Goal: Task Accomplishment & Management: Use online tool/utility

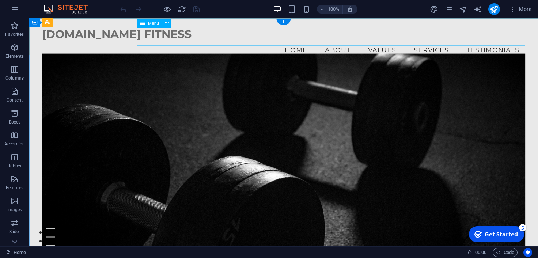
click at [335, 41] on nav "Home About Values Services Testimonials" at bounding box center [283, 50] width 483 height 18
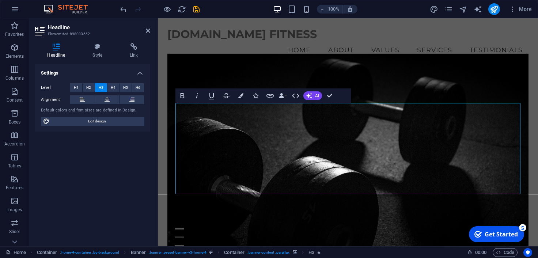
click at [428, 216] on figure at bounding box center [347, 157] width 361 height 207
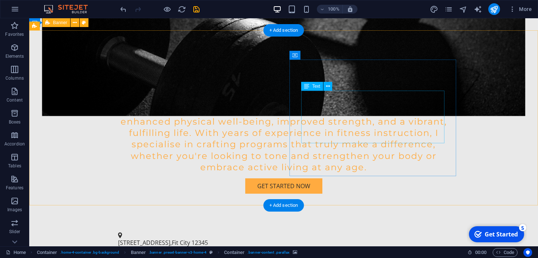
scroll to position [255, 0]
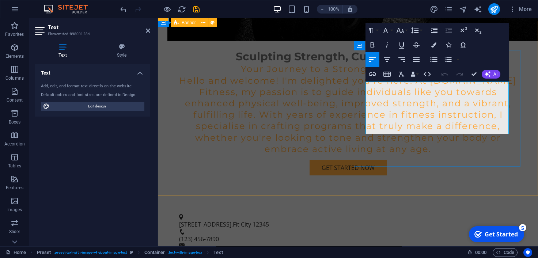
drag, startPoint x: 418, startPoint y: 129, endPoint x: 367, endPoint y: 81, distance: 70.1
drag, startPoint x: 367, startPoint y: 84, endPoint x: 449, endPoint y: 133, distance: 96.0
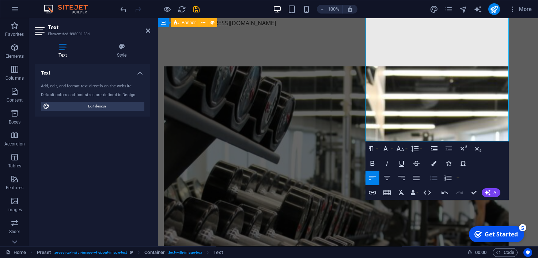
scroll to position [497, 0]
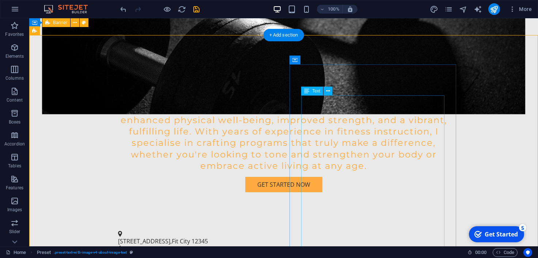
scroll to position [242, 0]
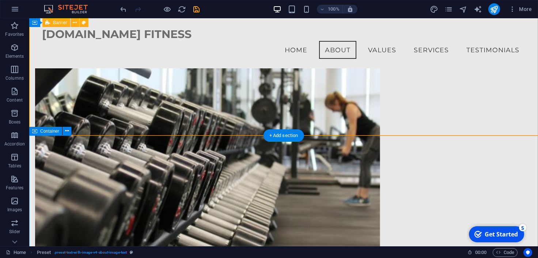
scroll to position [551, 0]
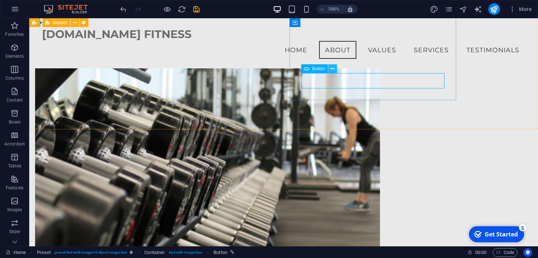
click at [330, 69] on button at bounding box center [332, 68] width 9 height 9
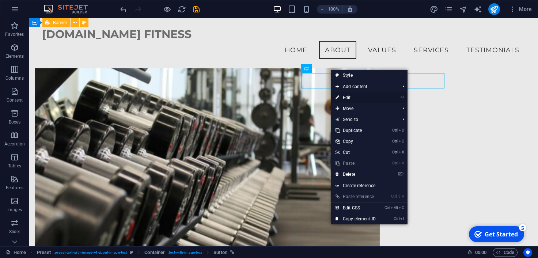
click at [352, 95] on link "⏎ Edit" at bounding box center [355, 97] width 49 height 11
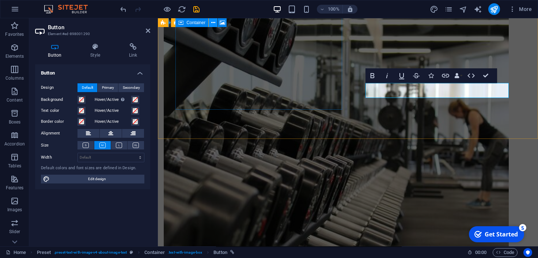
click at [212, 23] on icon at bounding box center [213, 23] width 4 height 8
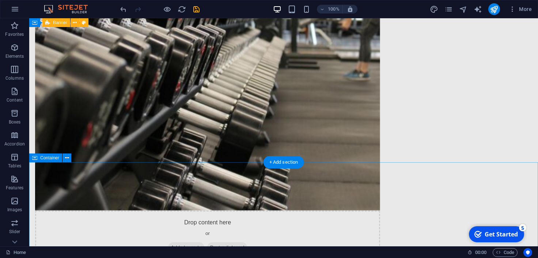
scroll to position [699, 0]
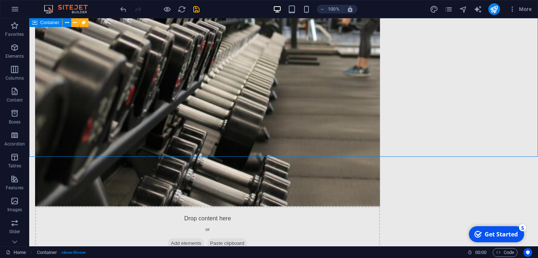
click at [46, 23] on span "Container" at bounding box center [49, 22] width 19 height 4
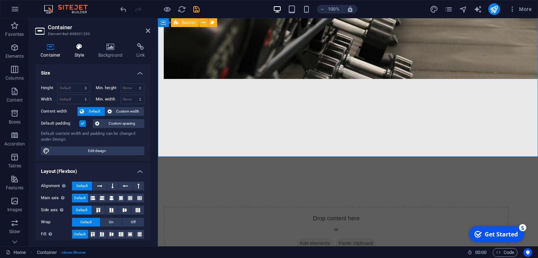
click at [79, 51] on h4 "Style" at bounding box center [81, 50] width 24 height 15
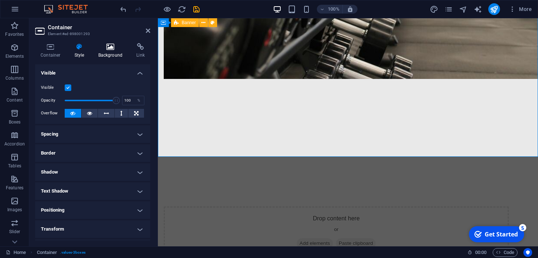
click at [105, 52] on h4 "Background" at bounding box center [112, 50] width 38 height 15
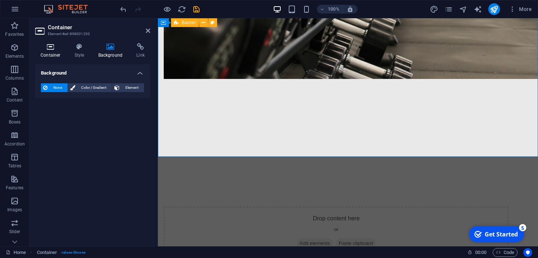
click at [54, 50] on icon at bounding box center [50, 46] width 31 height 7
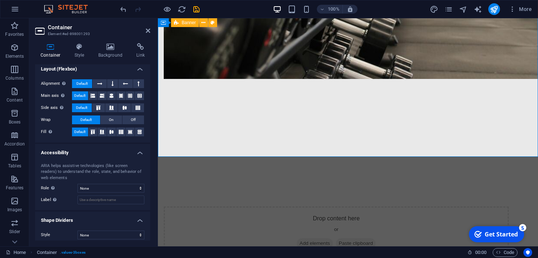
scroll to position [107, 0]
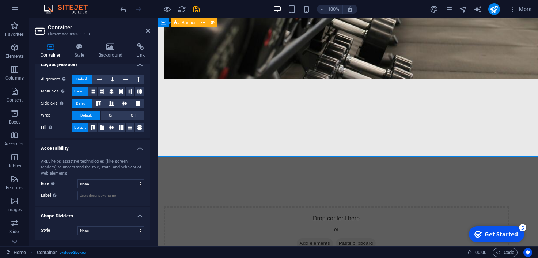
drag, startPoint x: 149, startPoint y: 80, endPoint x: 4, endPoint y: 140, distance: 157.4
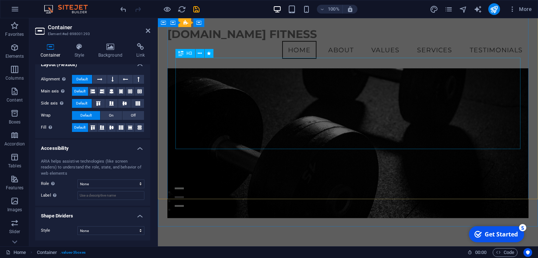
scroll to position [0, 0]
